Goal: Check status

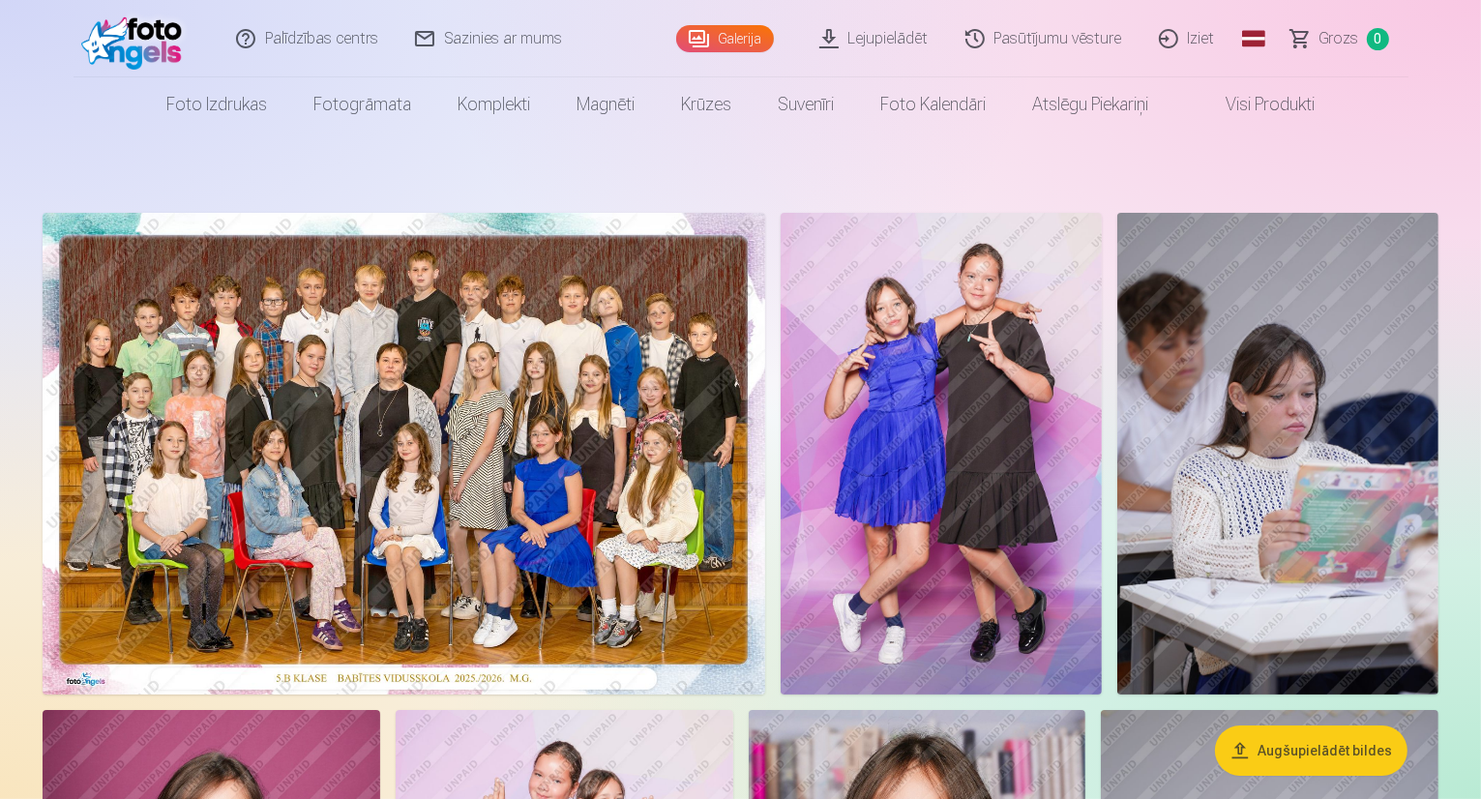
click at [1046, 36] on link "Pasūtījumu vēsture" at bounding box center [1044, 38] width 193 height 77
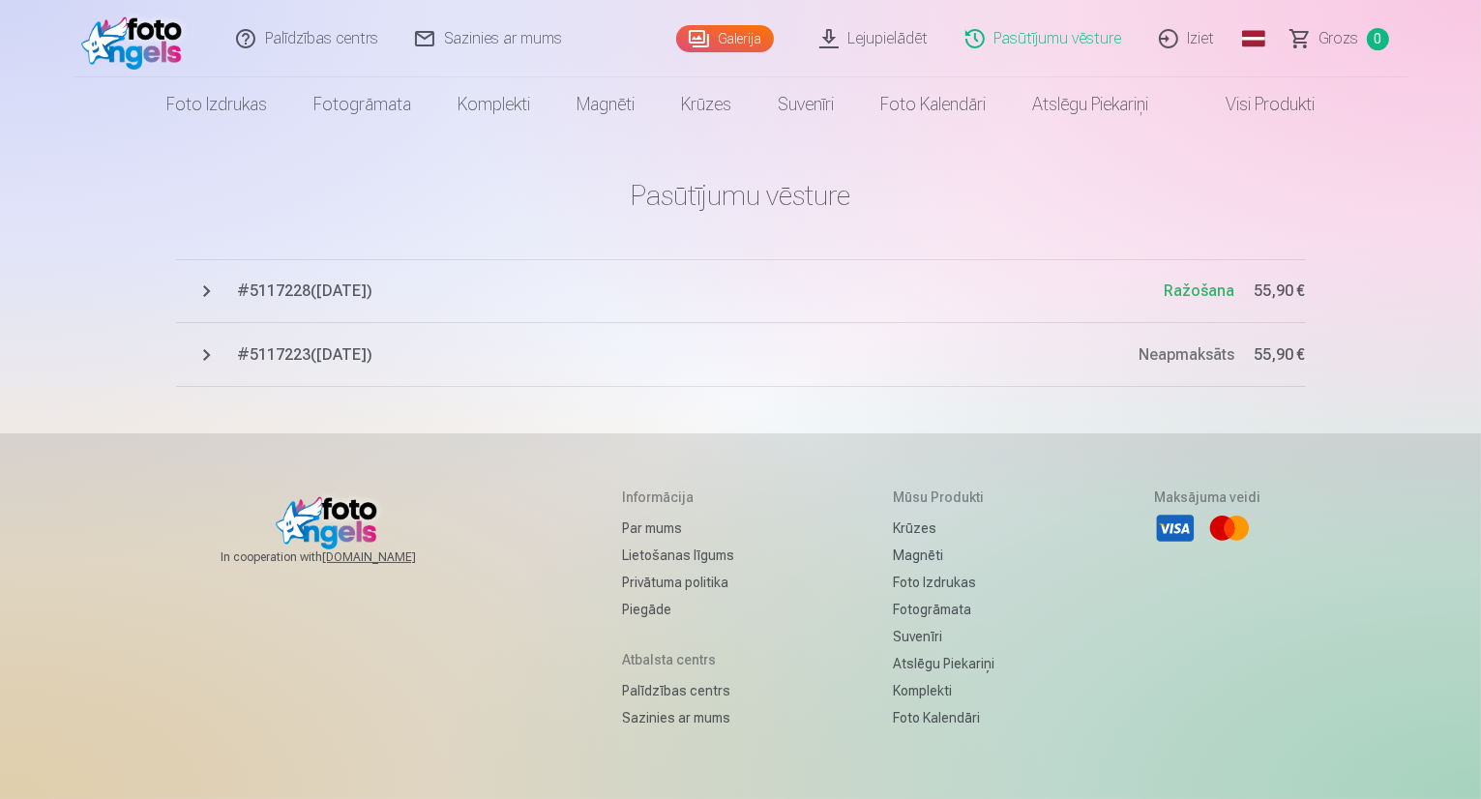
click at [313, 299] on span "# 5117228 ( 7.10.2025 )" at bounding box center [701, 291] width 927 height 23
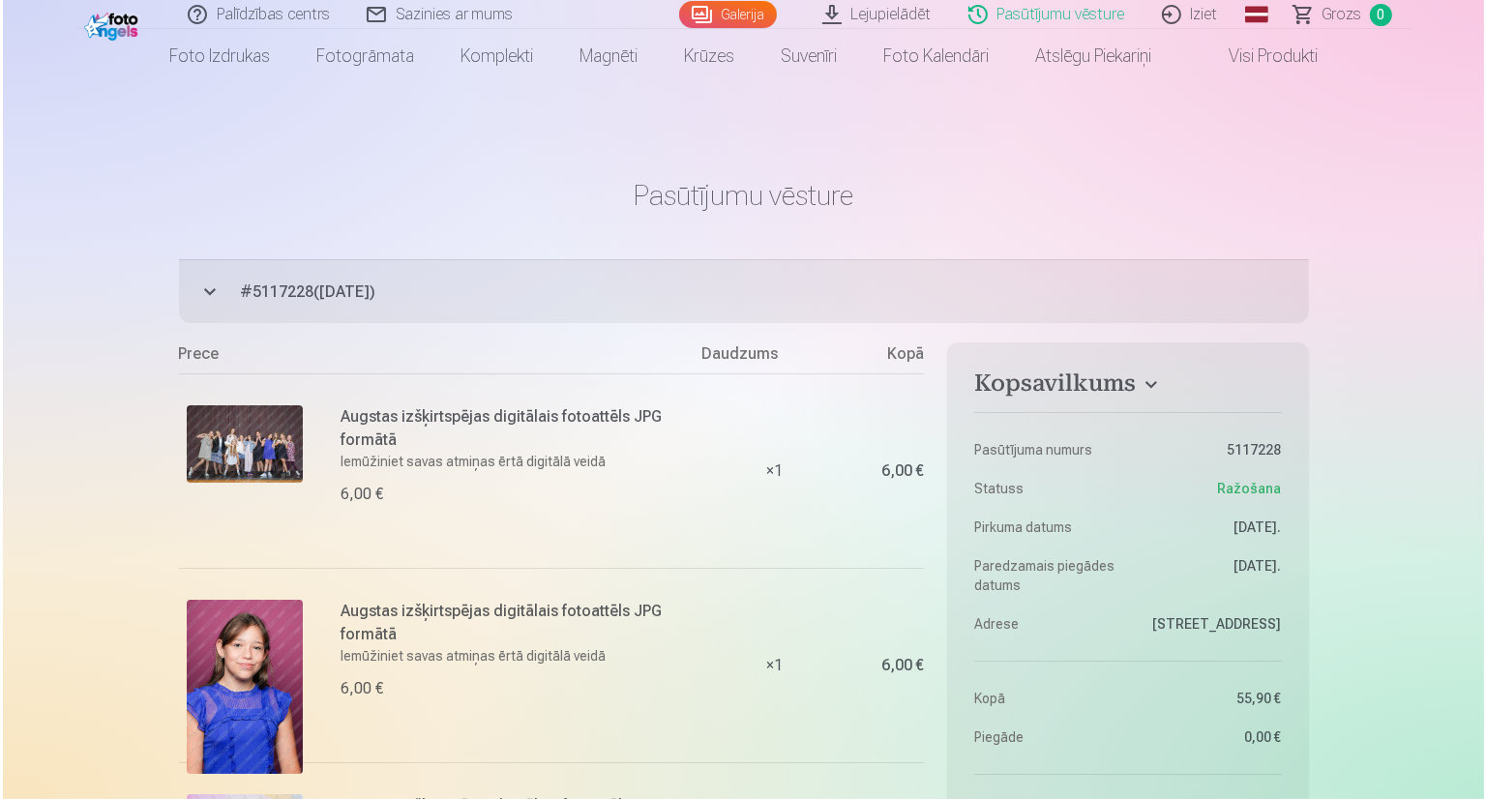
scroll to position [97, 0]
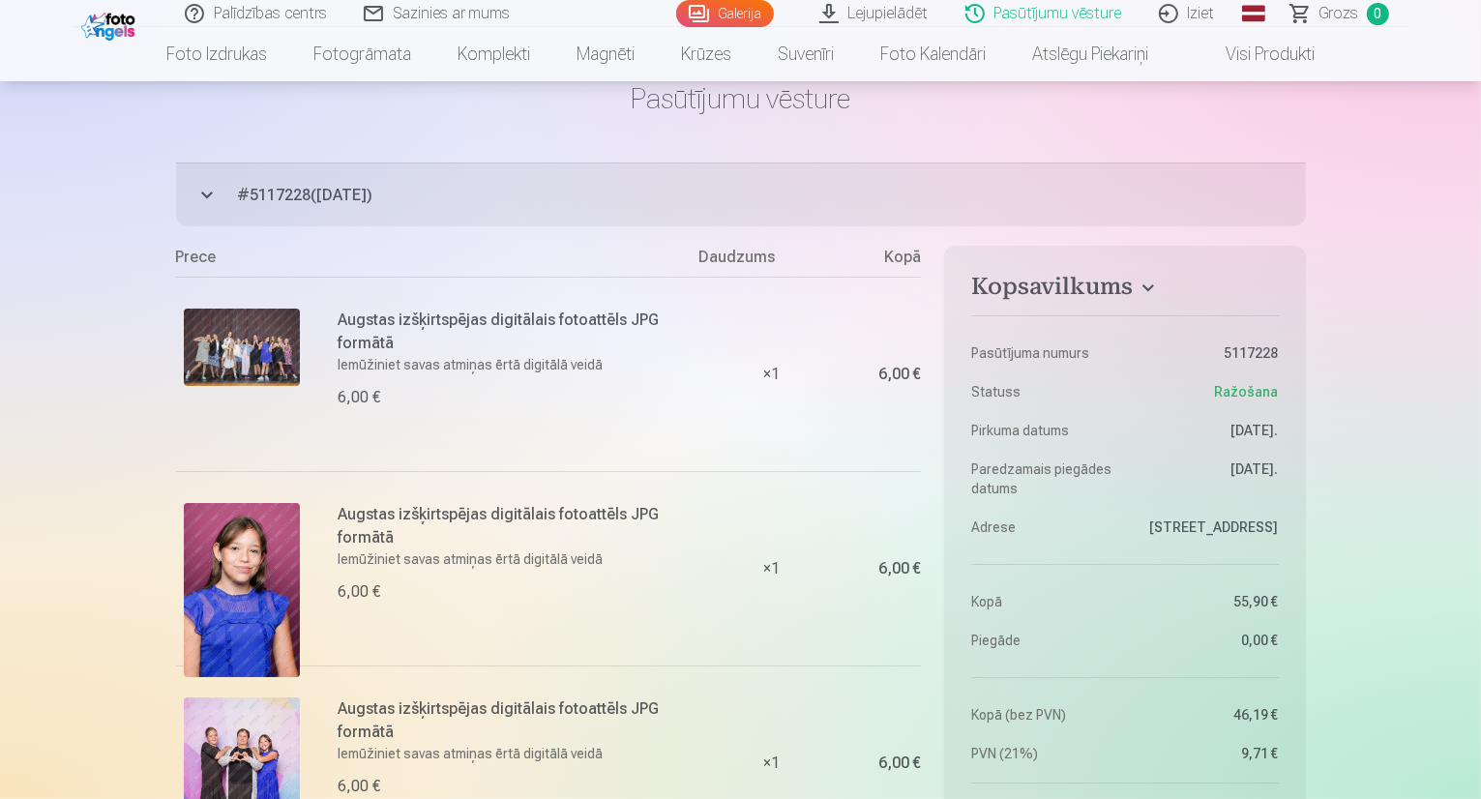
click at [240, 573] on img at bounding box center [242, 590] width 116 height 174
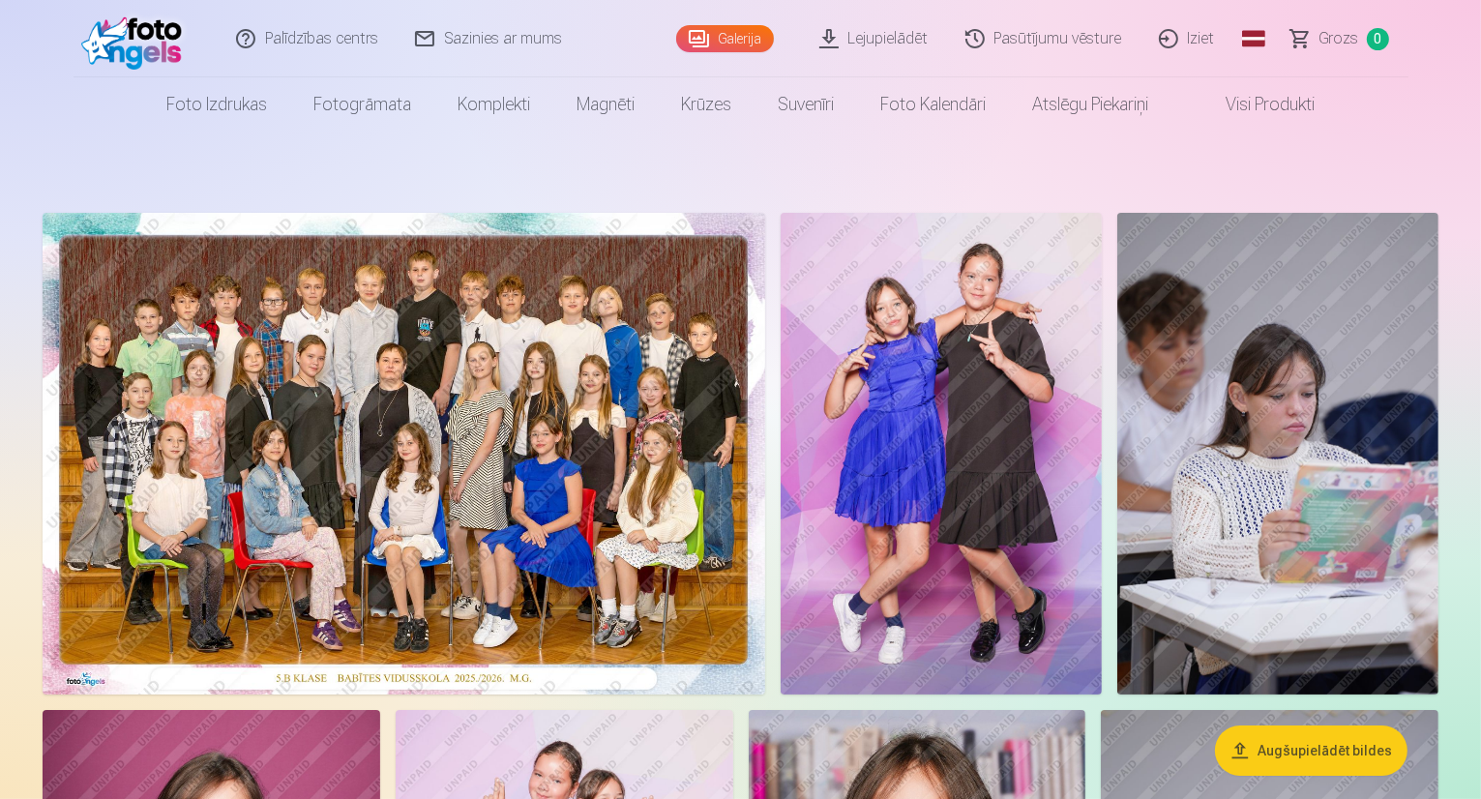
click at [1041, 40] on link "Pasūtījumu vēsture" at bounding box center [1044, 38] width 193 height 77
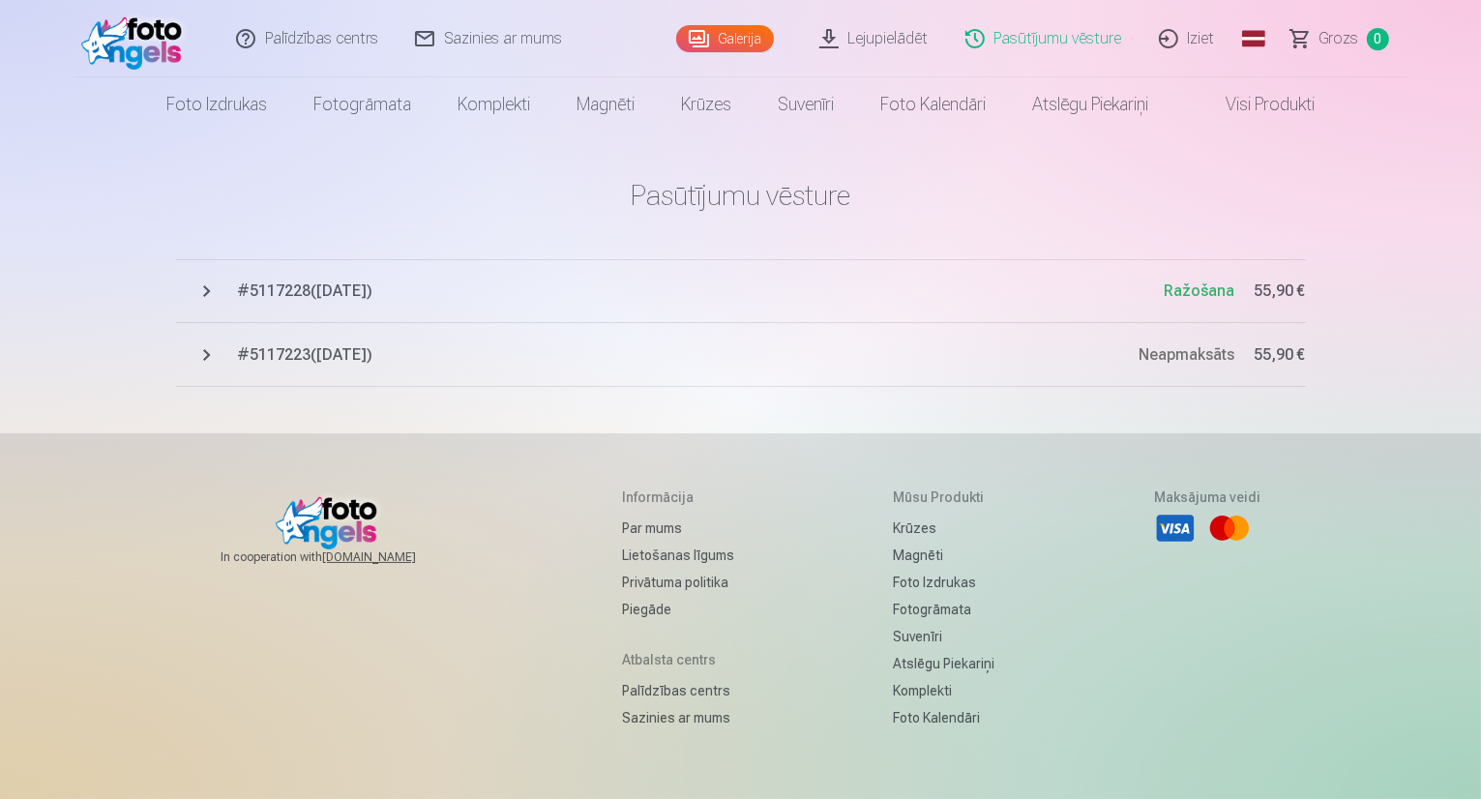
click at [315, 288] on span "# 5117228 ( 7.10.2025 )" at bounding box center [701, 291] width 927 height 23
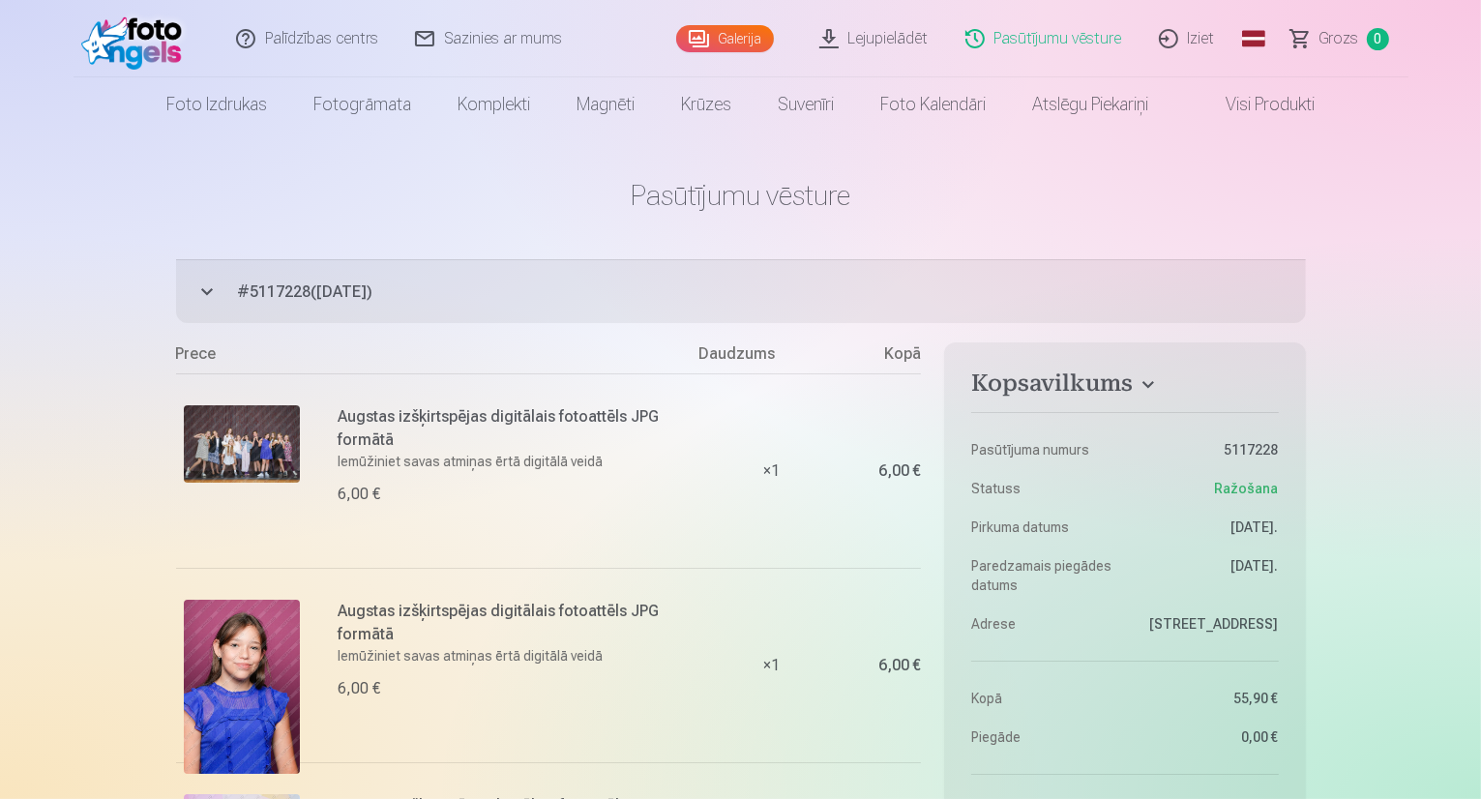
drag, startPoint x: 430, startPoint y: 298, endPoint x: 256, endPoint y: 298, distance: 173.2
click at [256, 299] on span "# 5117228 ( 7.10.2025 )" at bounding box center [772, 292] width 1068 height 23
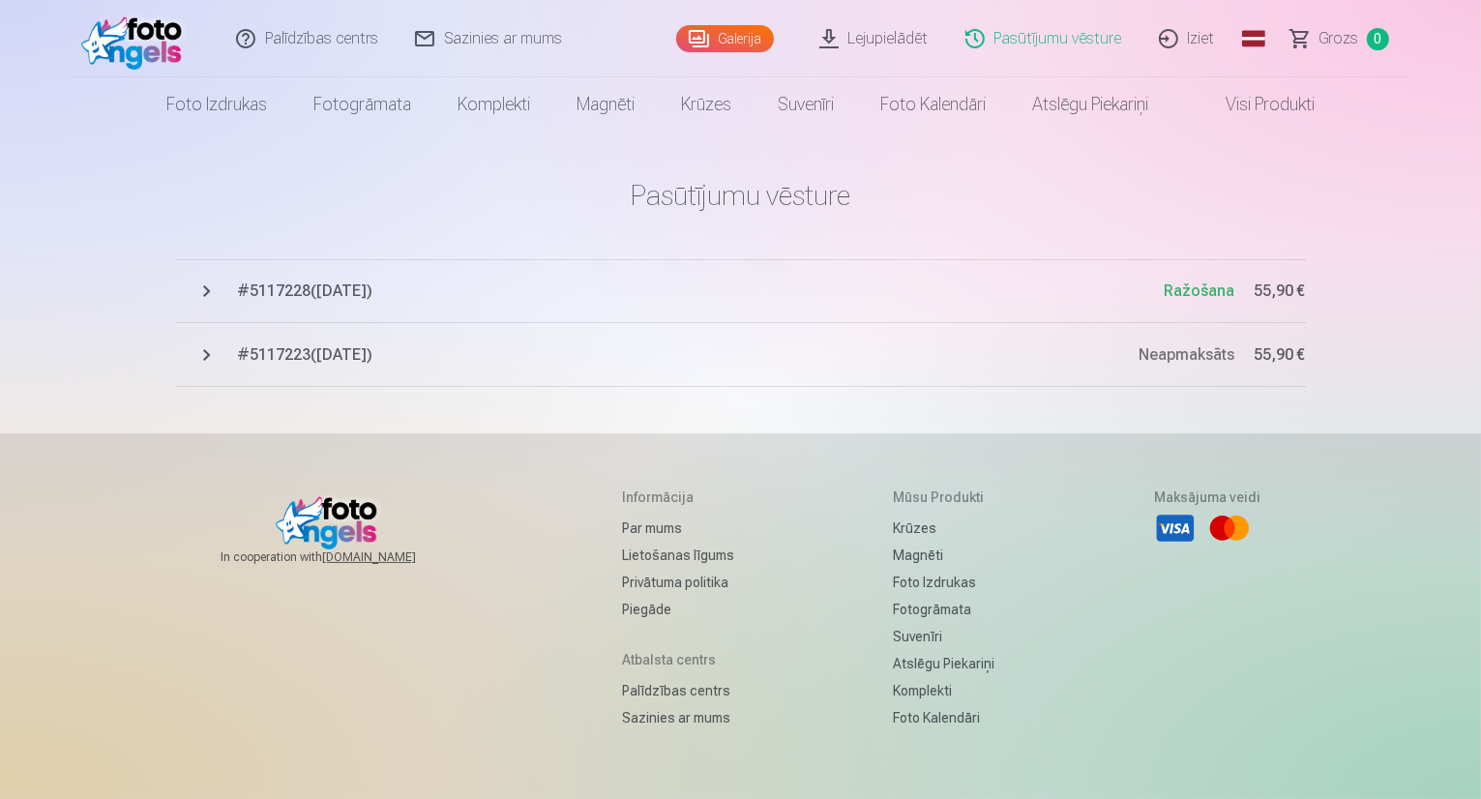
click at [1216, 291] on span "Ražošana" at bounding box center [1200, 291] width 71 height 18
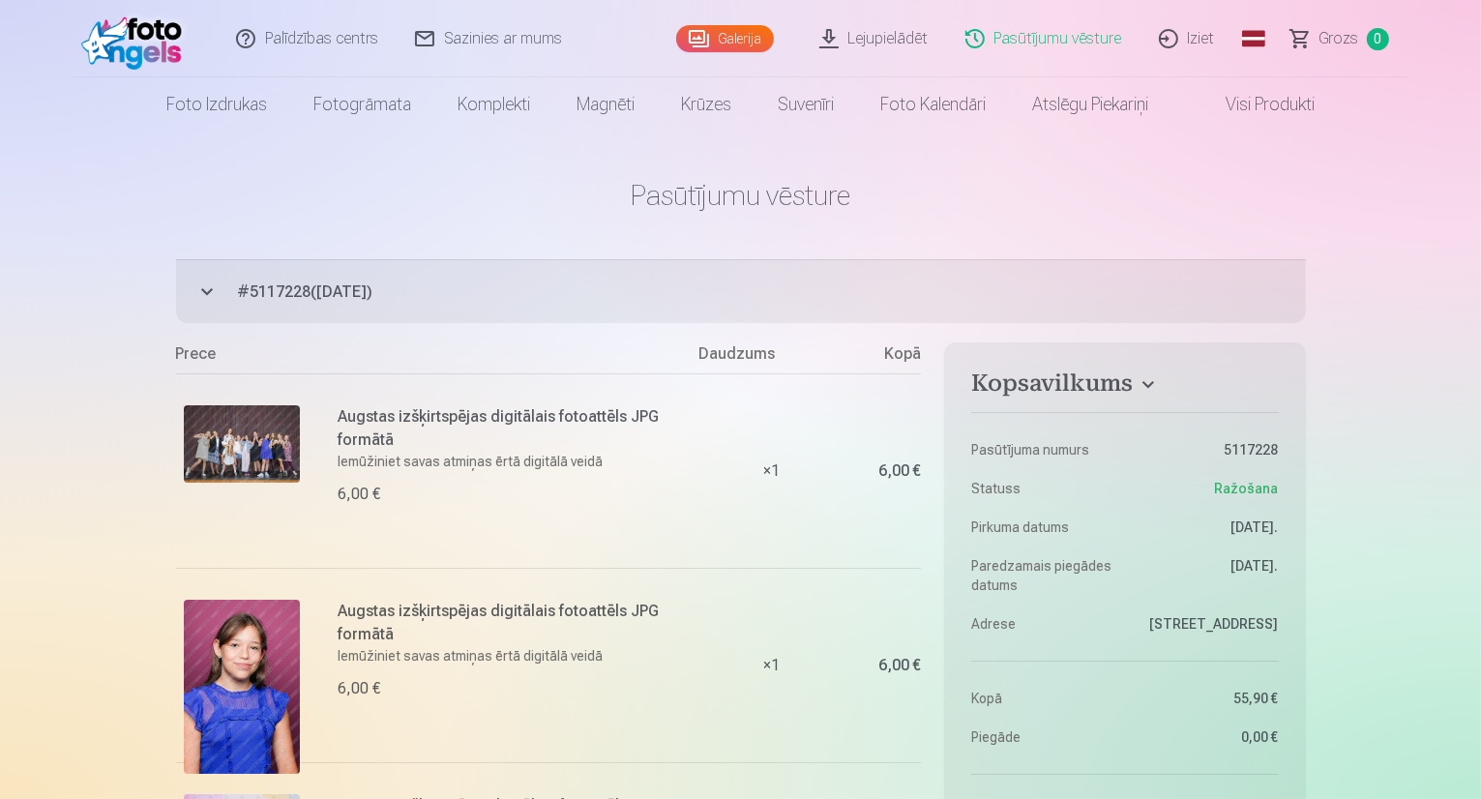
click at [1200, 44] on link "Iziet" at bounding box center [1188, 38] width 93 height 77
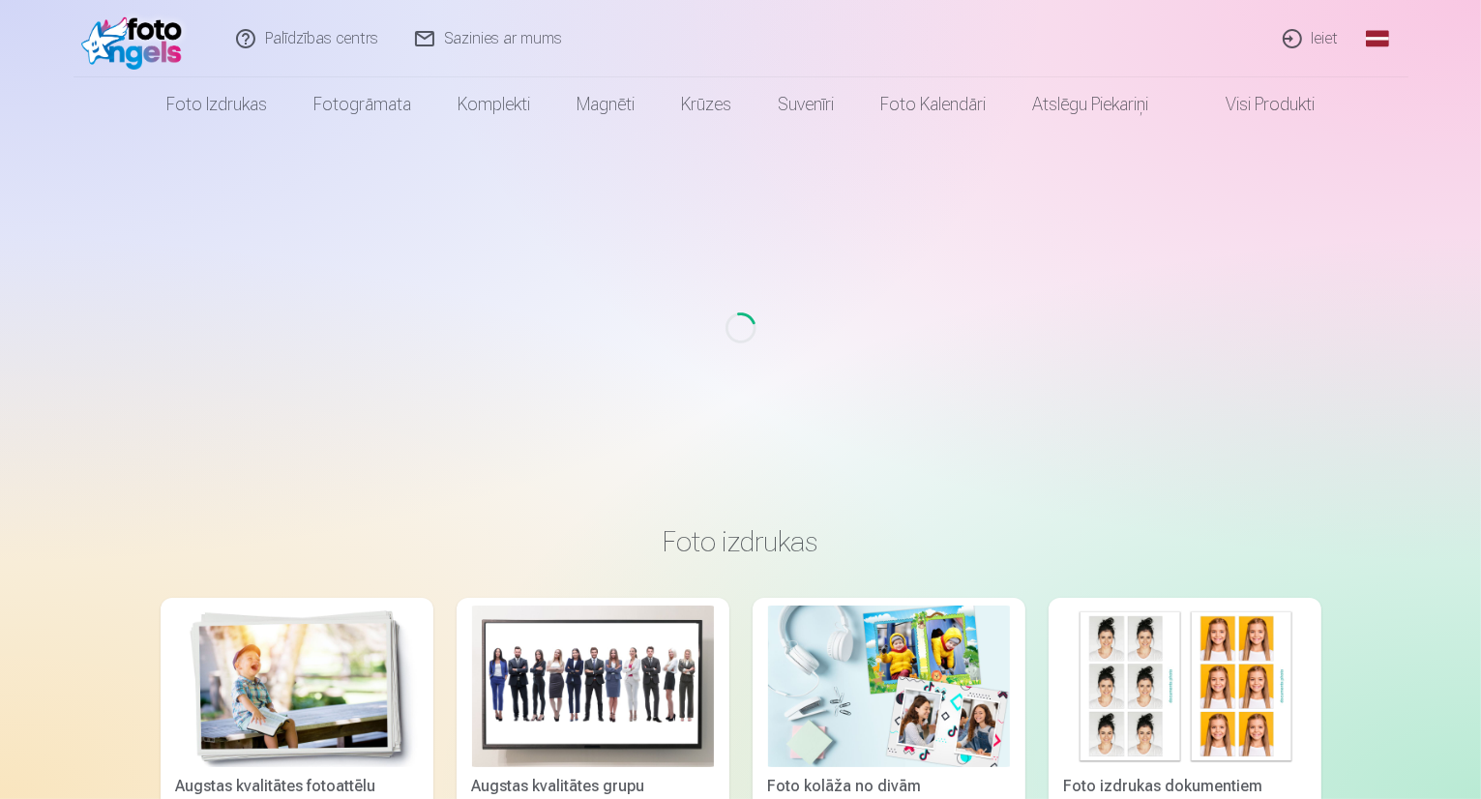
click at [1313, 36] on link "Ieiet" at bounding box center [1311, 38] width 93 height 77
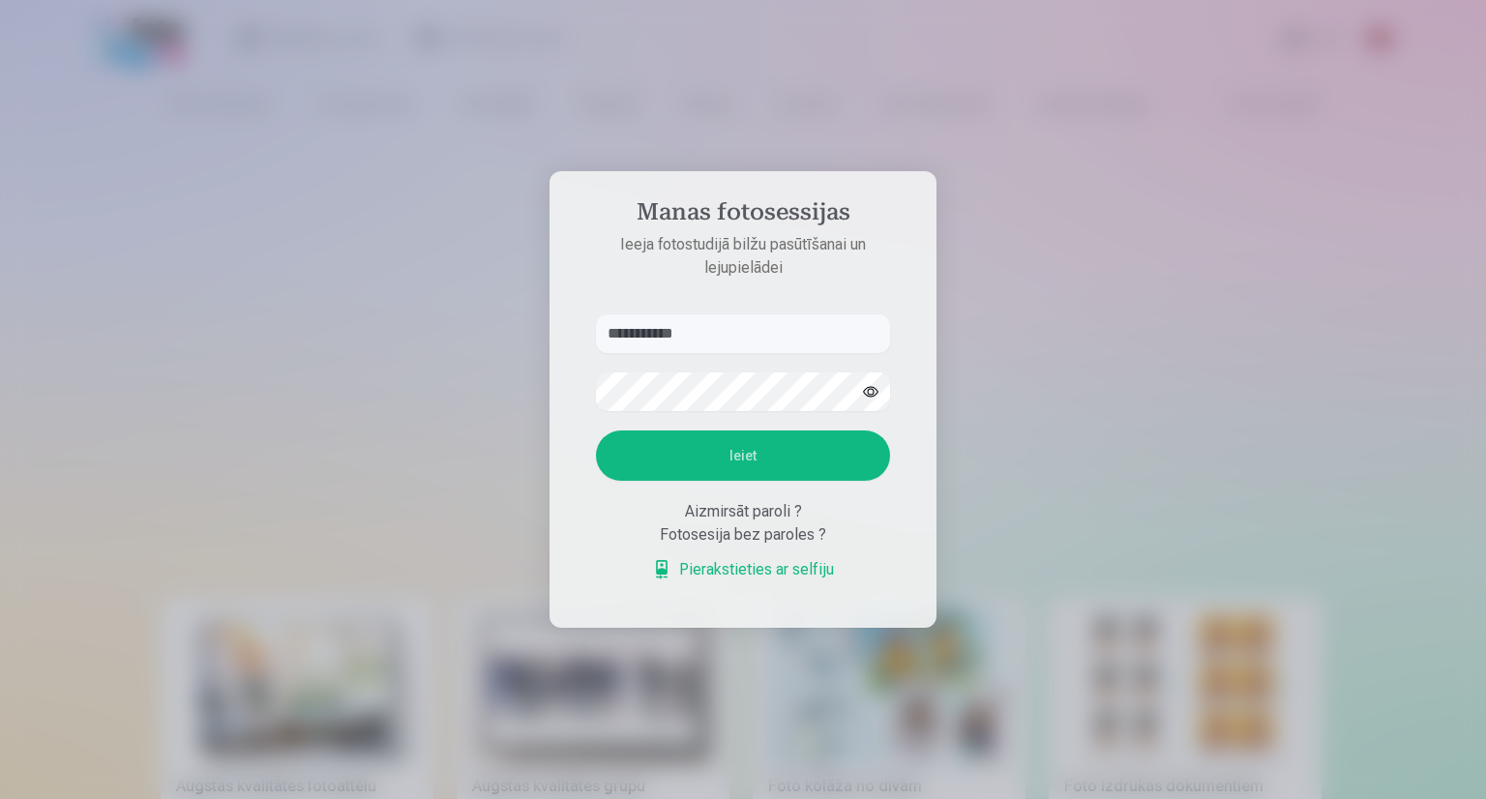
drag, startPoint x: 747, startPoint y: 333, endPoint x: 290, endPoint y: 385, distance: 459.6
click at [290, 798] on div "**********" at bounding box center [740, 799] width 1481 height 0
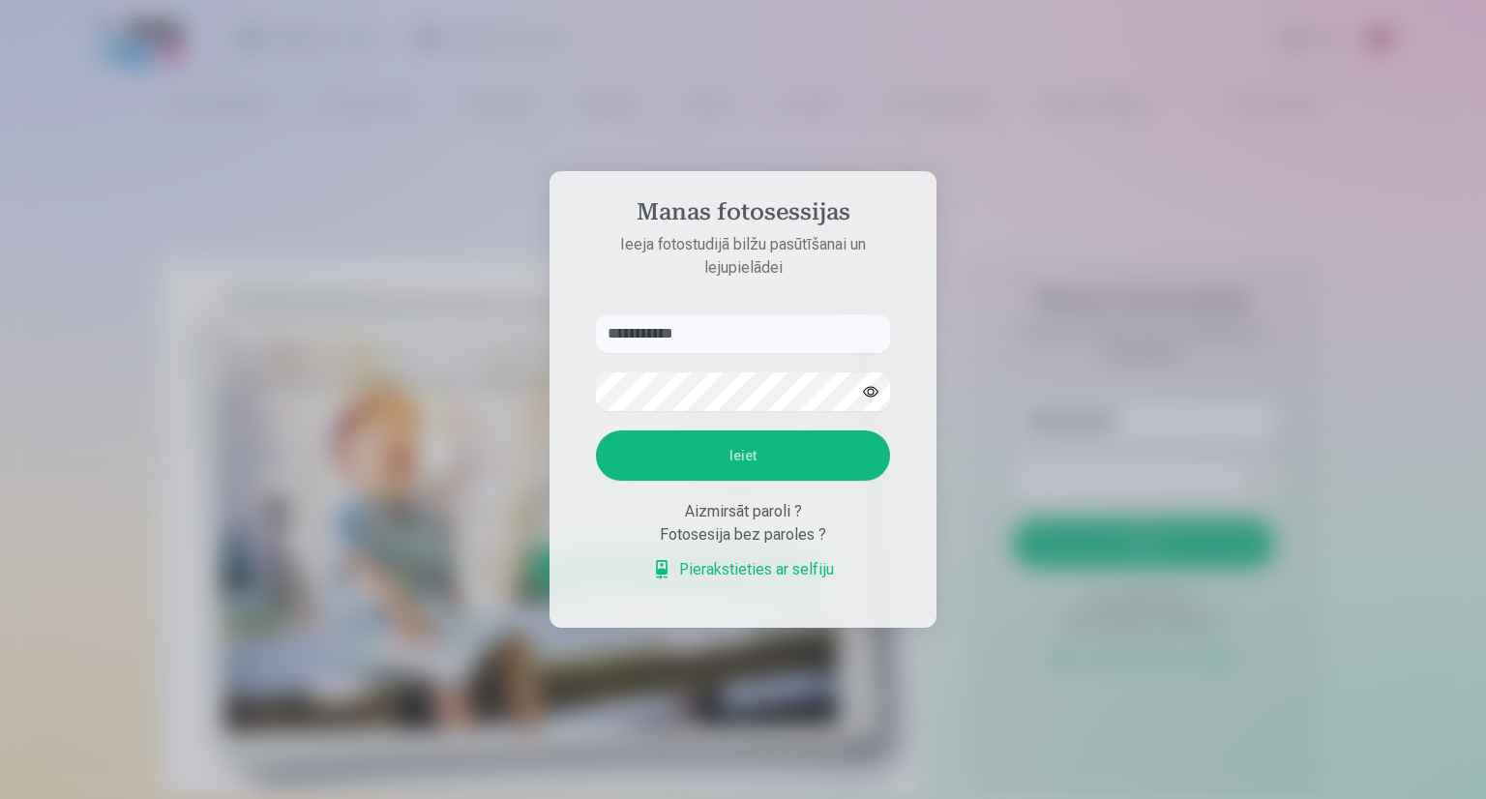
type input "**********"
click at [596, 430] on button "Ieiet" at bounding box center [743, 455] width 294 height 50
